Goal: Task Accomplishment & Management: Use online tool/utility

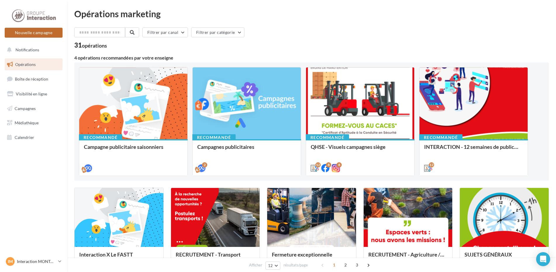
click at [31, 34] on button "Nouvelle campagne" at bounding box center [34, 33] width 58 height 10
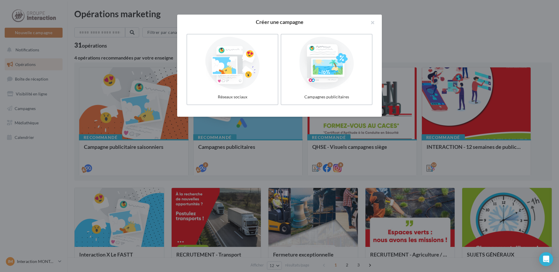
click at [432, 27] on div at bounding box center [279, 136] width 559 height 272
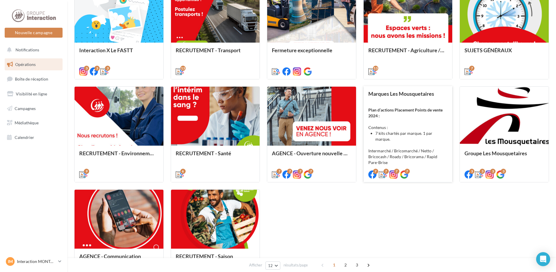
scroll to position [267, 0]
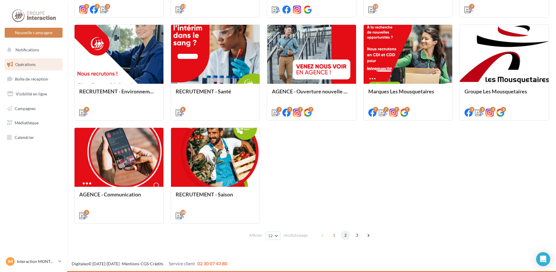
click at [347, 234] on span "2" at bounding box center [345, 235] width 9 height 9
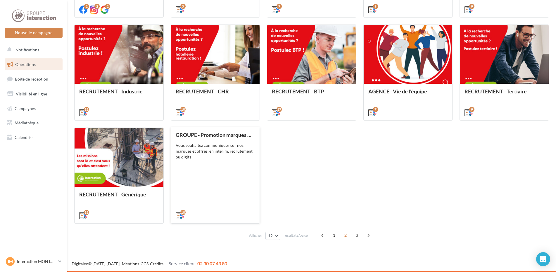
click at [221, 153] on div "Vous souhaitez communiquer sur nos marques et offres, en interim, recrutement o…" at bounding box center [216, 152] width 80 height 18
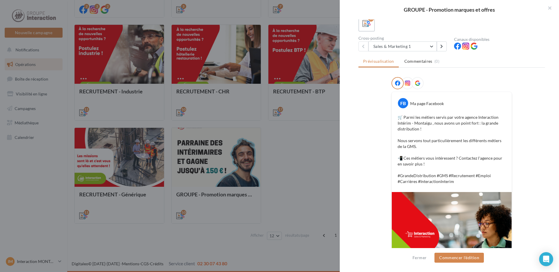
scroll to position [0, 0]
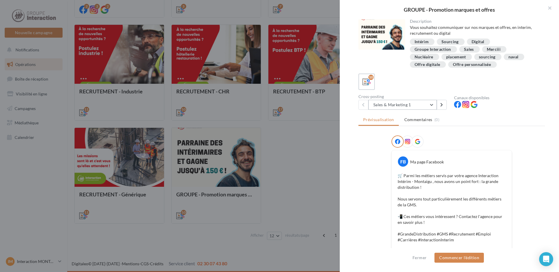
click at [431, 104] on button "Sales & Marketing 1" at bounding box center [402, 105] width 68 height 10
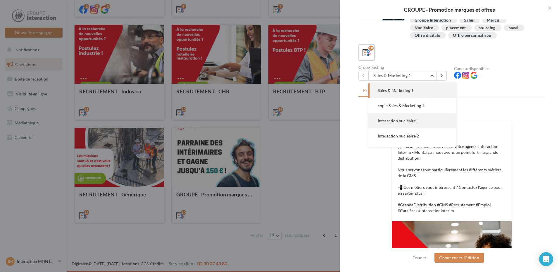
click at [409, 122] on span "Interaction nucléaire 1" at bounding box center [398, 120] width 41 height 5
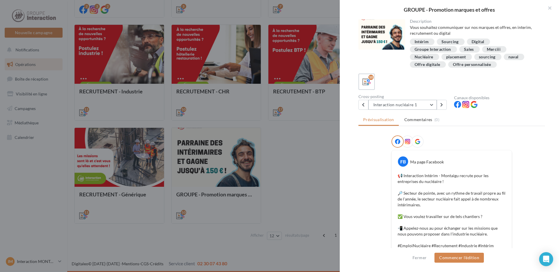
click at [431, 105] on button "Interaction nucléaire 1" at bounding box center [402, 105] width 68 height 10
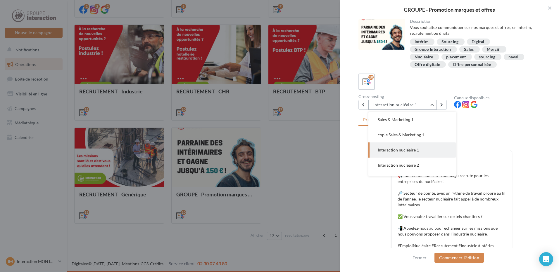
scroll to position [15, 0]
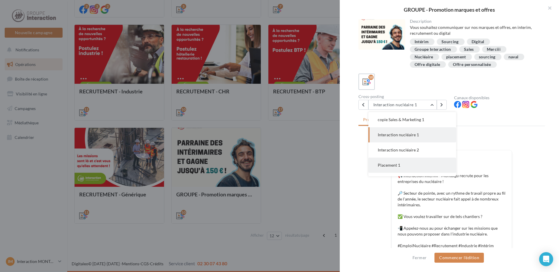
click at [403, 165] on button "Placement 1" at bounding box center [412, 165] width 88 height 15
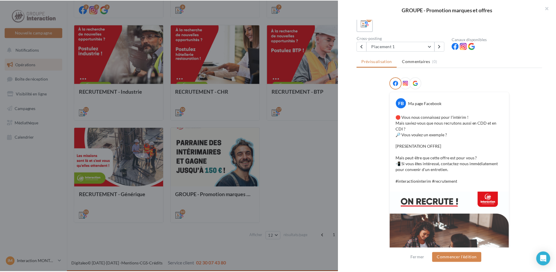
scroll to position [125, 0]
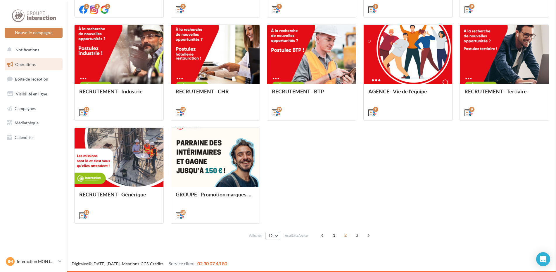
click at [357, 232] on span "3" at bounding box center [356, 235] width 9 height 9
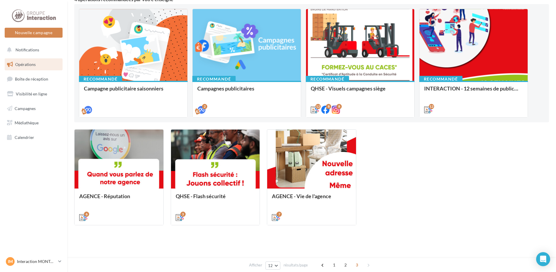
scroll to position [60, 0]
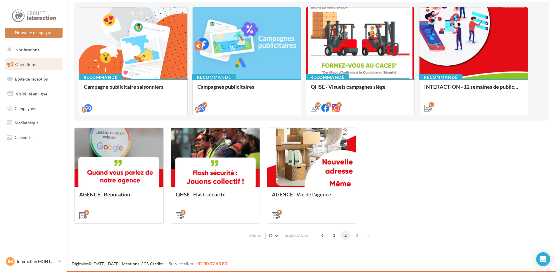
click at [345, 237] on span "2" at bounding box center [345, 235] width 9 height 9
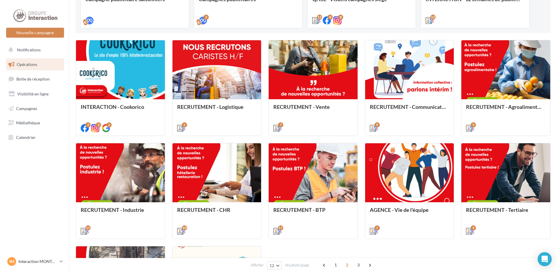
scroll to position [206, 0]
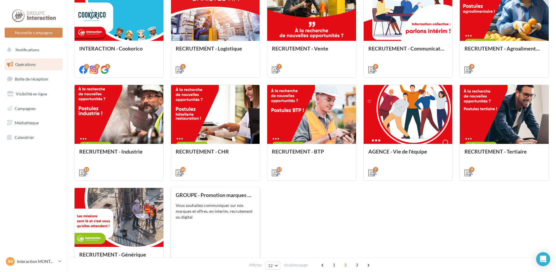
click at [229, 226] on div "GROUPE - Promotion marques et offres Vous souhaitez communiquer sur nos marques…" at bounding box center [216, 235] width 80 height 86
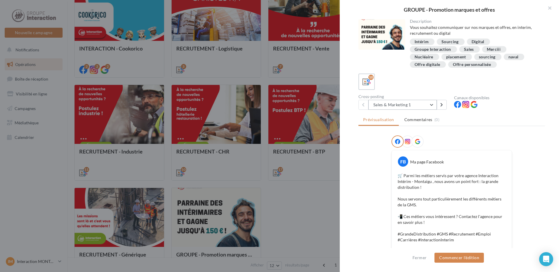
click at [431, 102] on button "Sales & Marketing 1" at bounding box center [402, 105] width 68 height 10
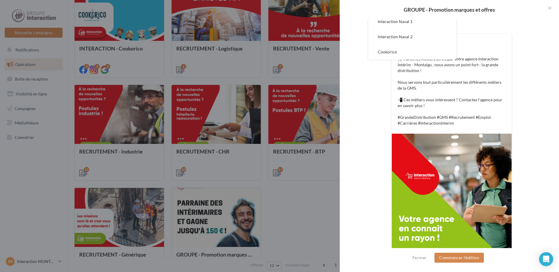
scroll to position [88, 0]
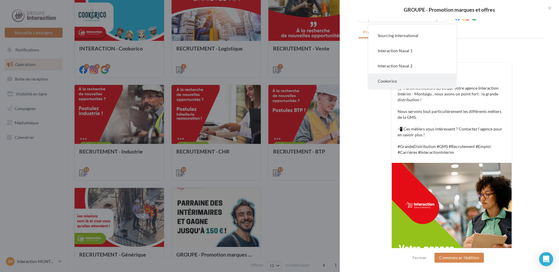
click at [395, 82] on span "Cookorico" at bounding box center [387, 81] width 19 height 5
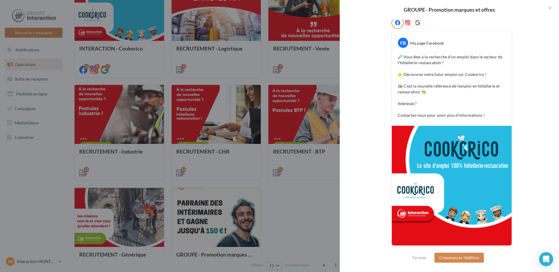
scroll to position [0, 0]
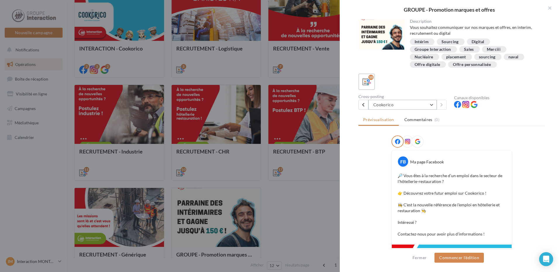
click at [426, 105] on button "Cookorico" at bounding box center [402, 105] width 68 height 10
click at [369, 81] on icon at bounding box center [366, 82] width 8 height 8
click at [364, 81] on icon at bounding box center [366, 82] width 8 height 8
click at [455, 103] on icon at bounding box center [457, 104] width 7 height 7
click at [364, 103] on button at bounding box center [363, 105] width 10 height 10
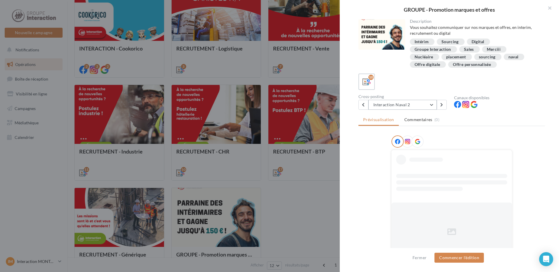
click at [433, 105] on button "Interaction Naval 2" at bounding box center [402, 105] width 68 height 10
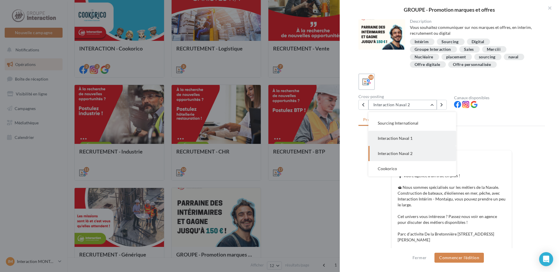
scroll to position [58, 0]
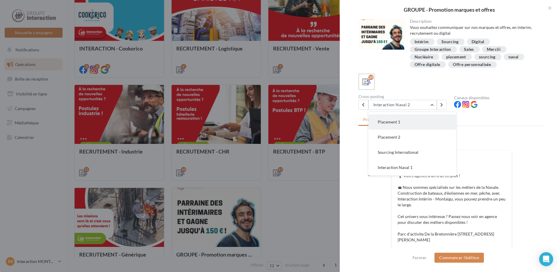
click at [395, 119] on button "Placement 1" at bounding box center [412, 122] width 88 height 15
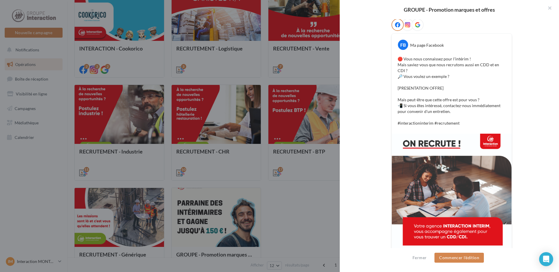
scroll to position [0, 0]
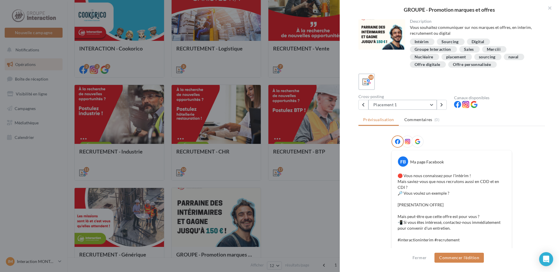
click at [414, 105] on button "Placement 1" at bounding box center [402, 105] width 68 height 10
click at [507, 116] on ul "Prévisualisation Commentaires (0)" at bounding box center [451, 121] width 187 height 12
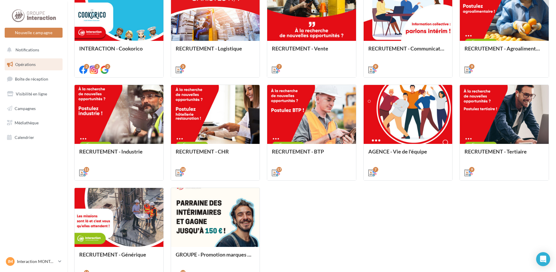
scroll to position [267, 0]
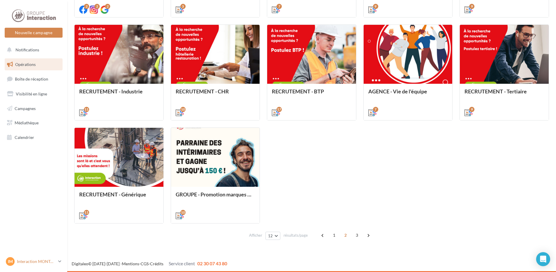
click at [60, 261] on icon at bounding box center [59, 261] width 3 height 5
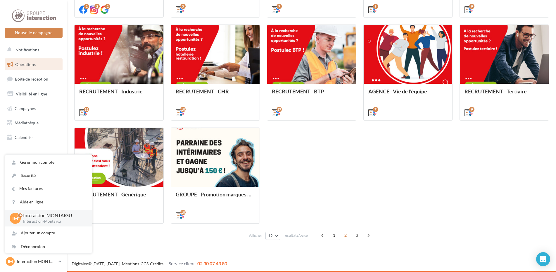
click at [445, 201] on div "INTERACTION - Cookorico Vous souhaitez communiquer sur Cookorico 2 2 2 RECRUTEM…" at bounding box center [311, 72] width 475 height 303
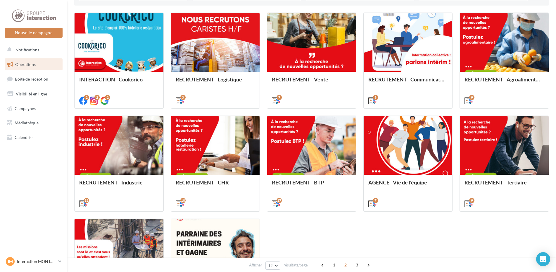
scroll to position [234, 0]
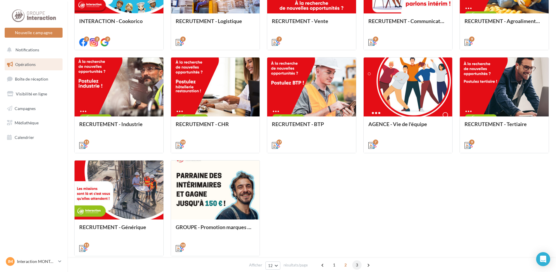
click at [356, 264] on span "3" at bounding box center [356, 265] width 9 height 9
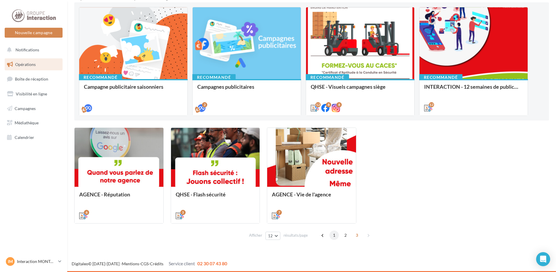
click at [333, 237] on span "1" at bounding box center [333, 235] width 9 height 9
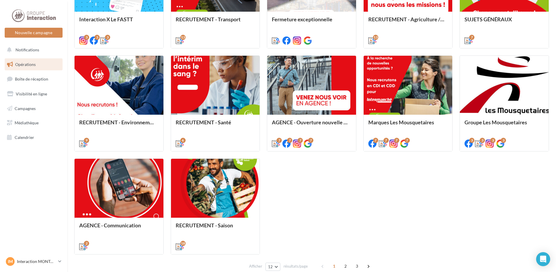
scroll to position [267, 0]
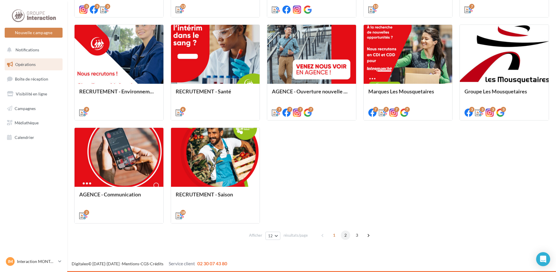
click at [345, 236] on span "2" at bounding box center [345, 235] width 9 height 9
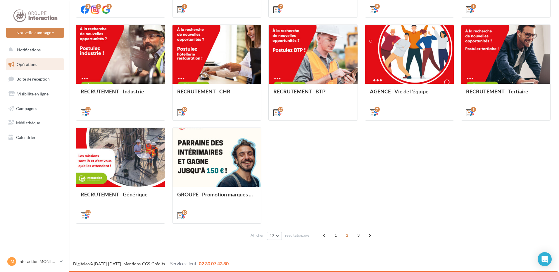
scroll to position [237, 0]
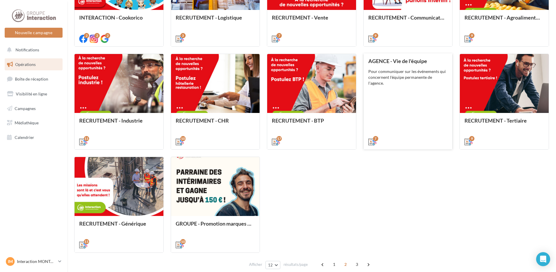
click at [417, 86] on div "Pour communiquer sur les événements qui concernent l'équipe permanente de l'age…" at bounding box center [408, 78] width 80 height 18
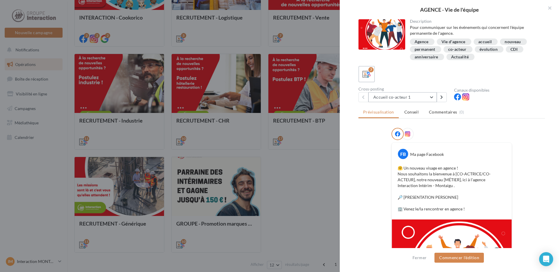
click at [432, 98] on button "Accueil co-acteur 1" at bounding box center [402, 97] width 68 height 10
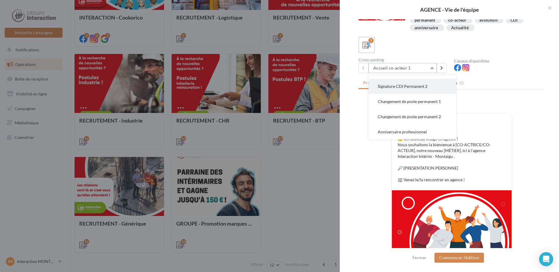
scroll to position [0, 0]
click at [517, 123] on div "FB Ma page Facebook 🤗 Un nouveau visage en agence ! Nous souhaitons la bienvenu…" at bounding box center [451, 209] width 187 height 220
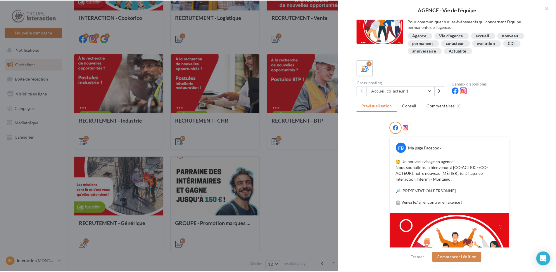
scroll to position [94, 0]
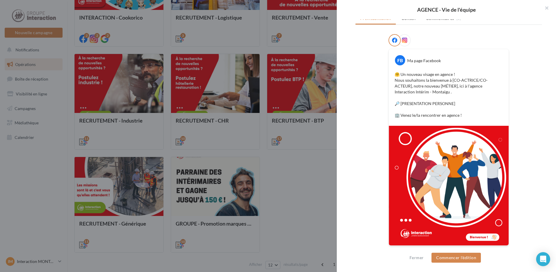
click at [314, 171] on div at bounding box center [278, 136] width 556 height 272
